Goal: Task Accomplishment & Management: Manage account settings

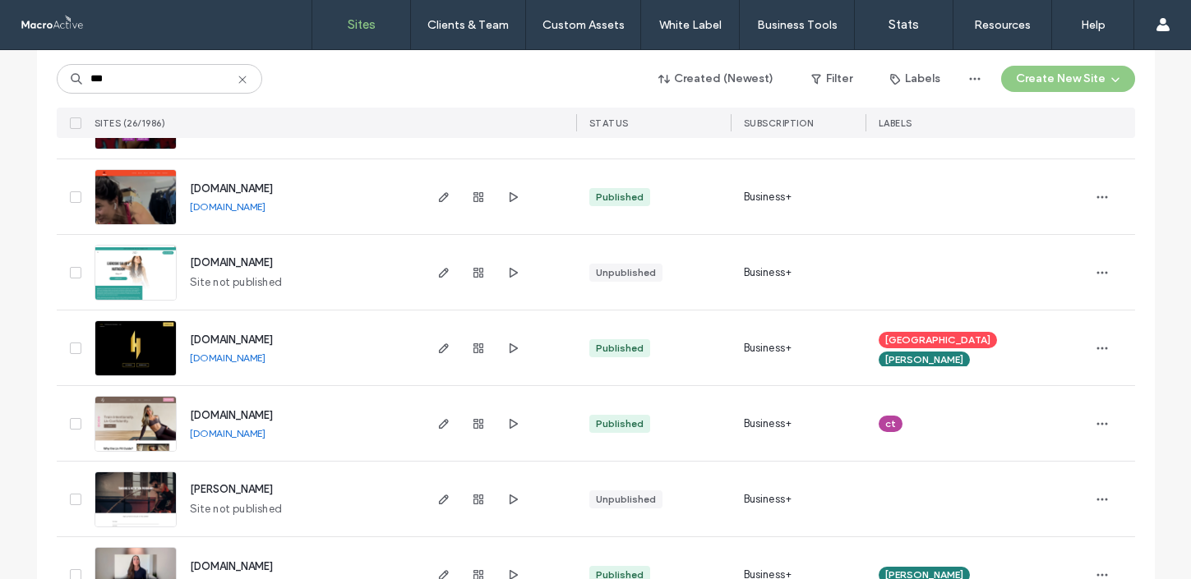
scroll to position [860, 0]
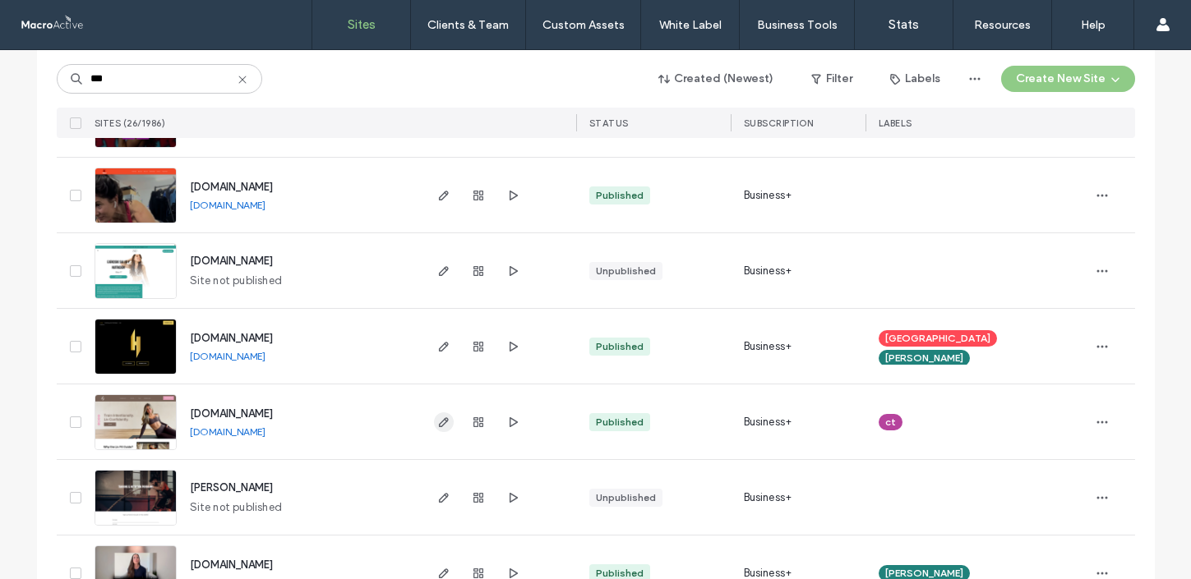
type input "***"
click at [437, 418] on icon "button" at bounding box center [443, 422] width 13 height 13
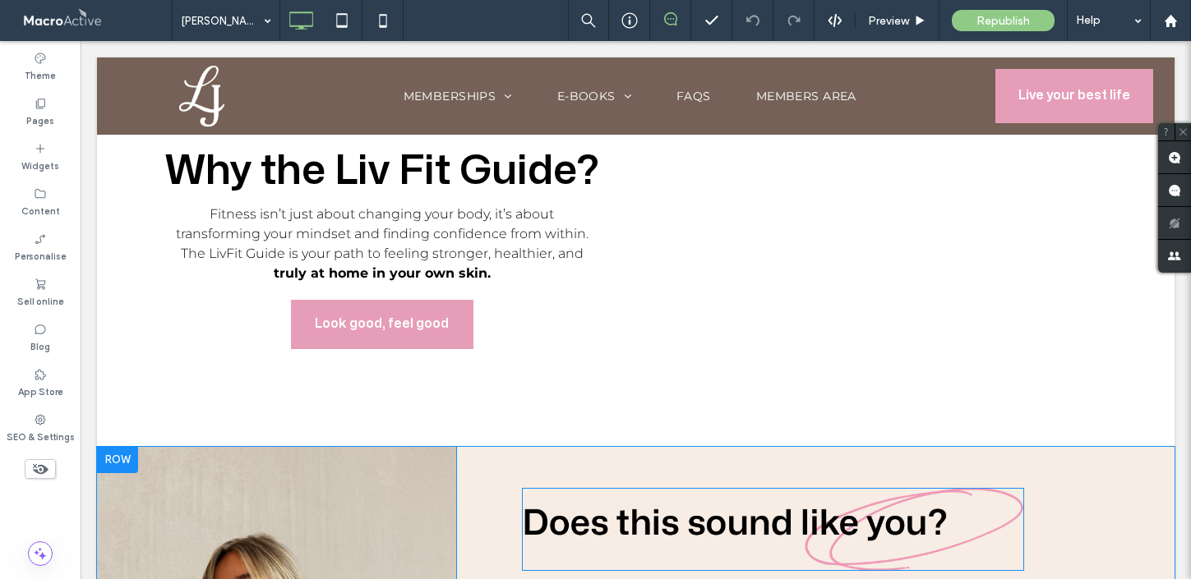
scroll to position [690, 0]
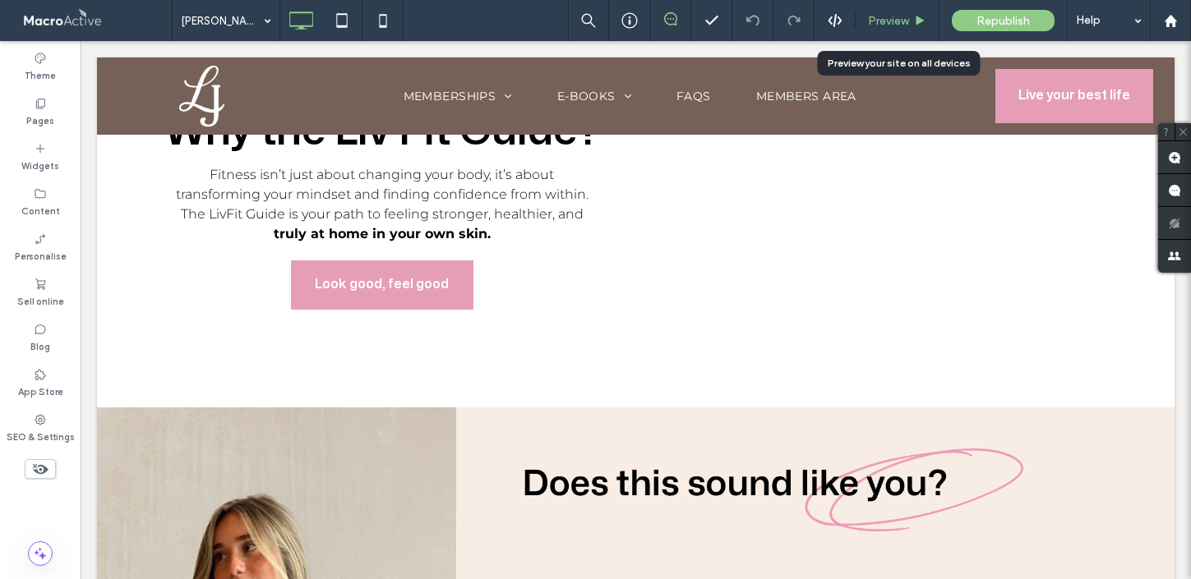
click at [900, 23] on span "Preview" at bounding box center [888, 21] width 41 height 14
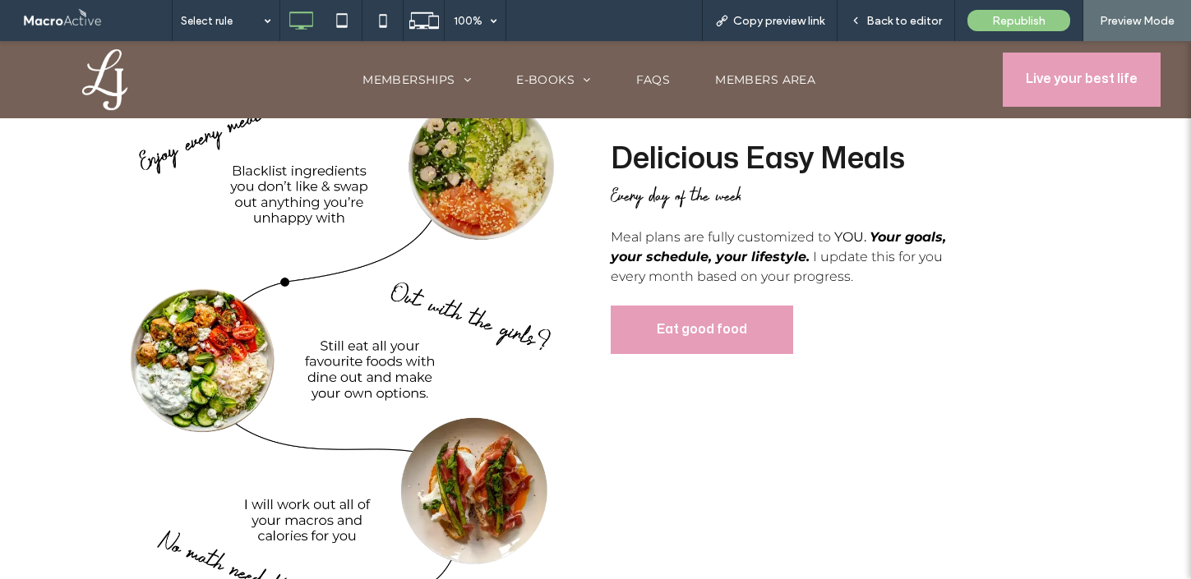
scroll to position [2617, 0]
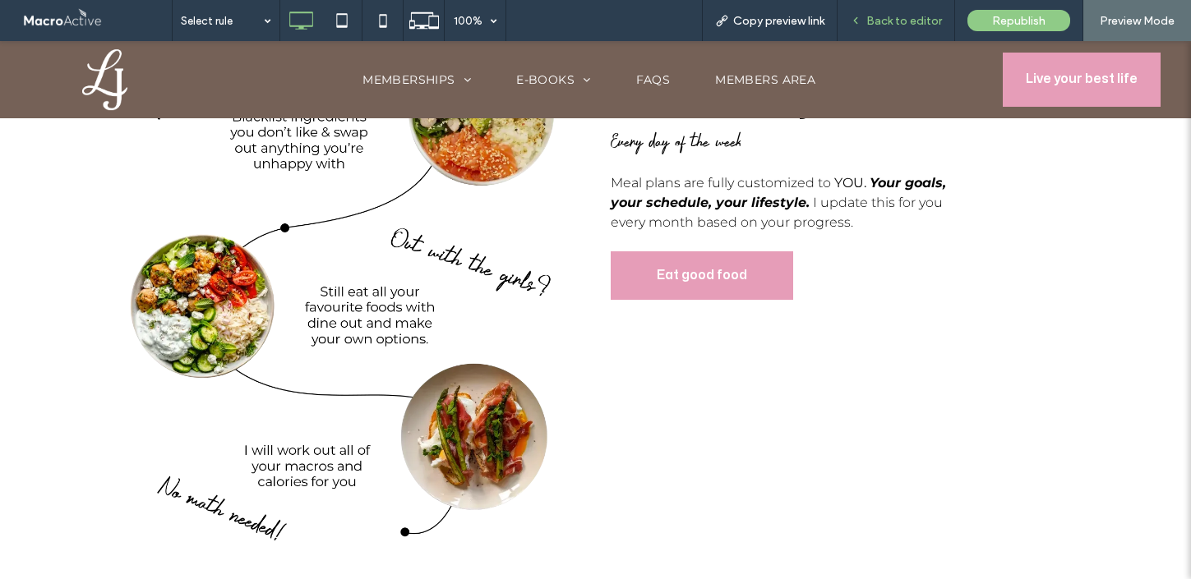
click at [922, 16] on span "Back to editor" at bounding box center [904, 21] width 76 height 14
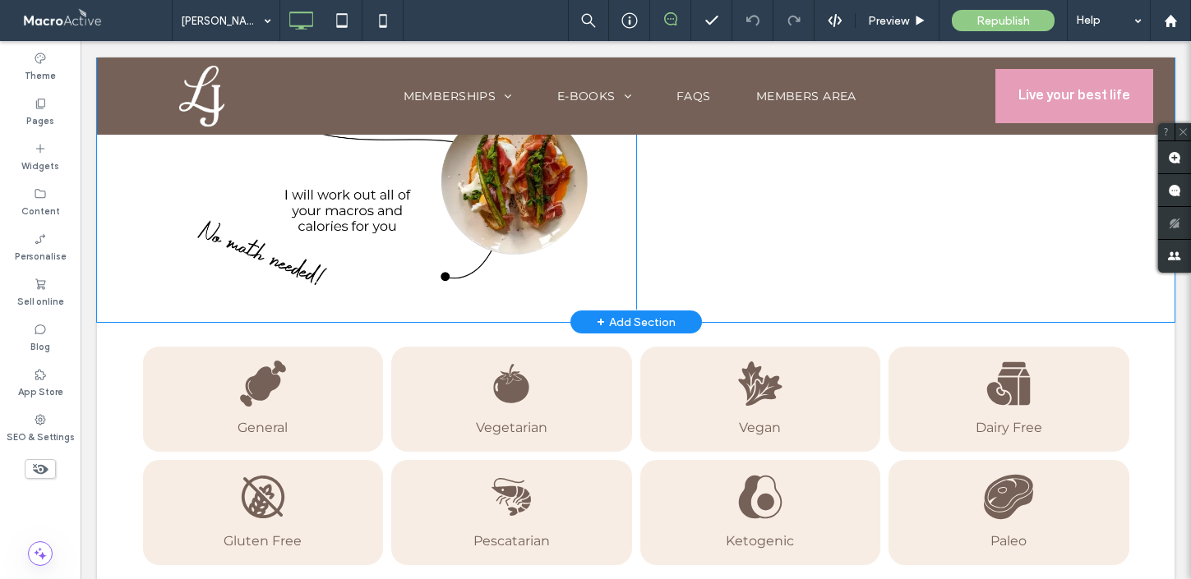
scroll to position [2902, 0]
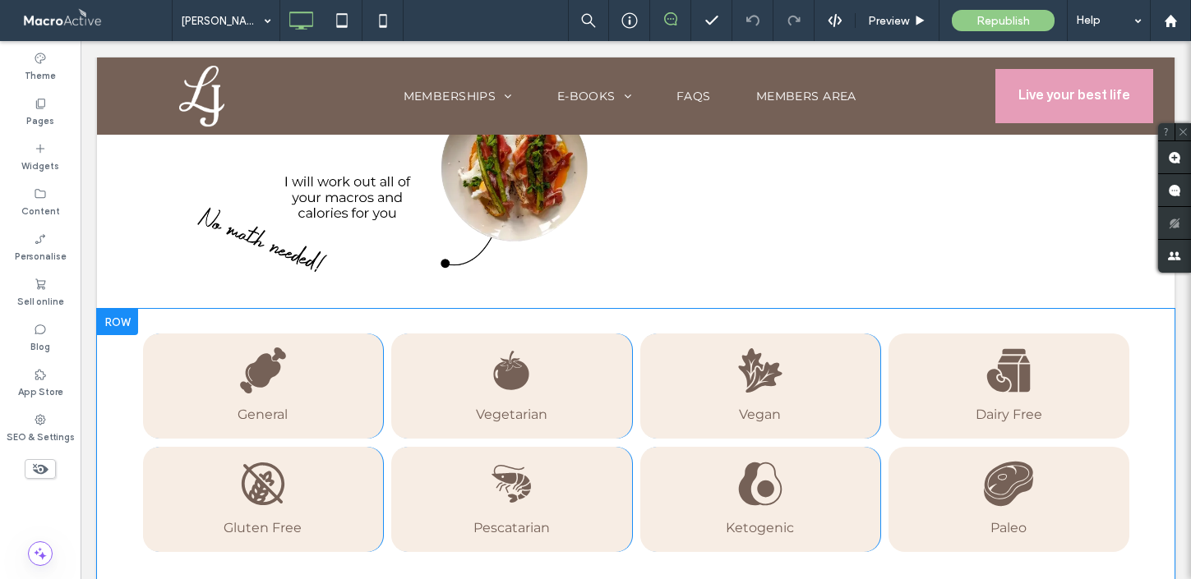
click at [119, 309] on div at bounding box center [117, 322] width 41 height 26
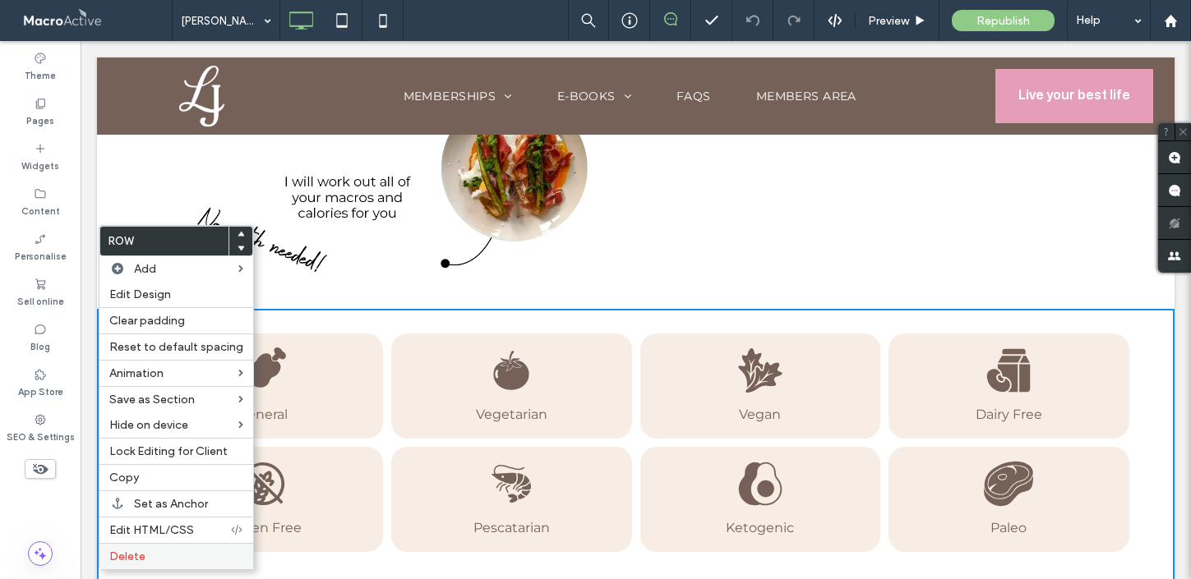
click at [172, 551] on label "Delete" at bounding box center [176, 557] width 134 height 14
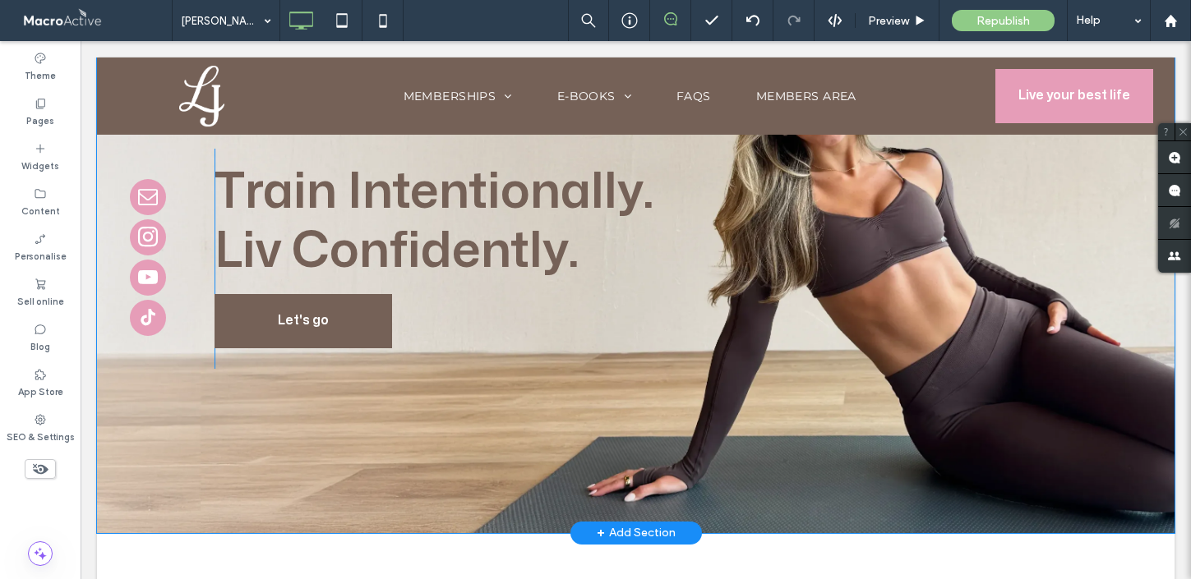
scroll to position [175, 0]
